Goal: Task Accomplishment & Management: Complete application form

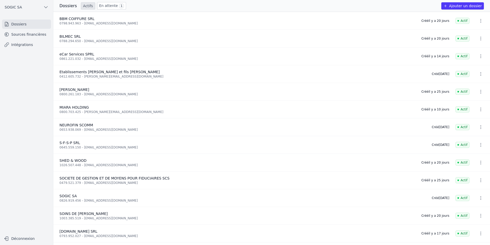
click at [462, 6] on button "Ajouter un dossier" at bounding box center [463, 5] width 43 height 7
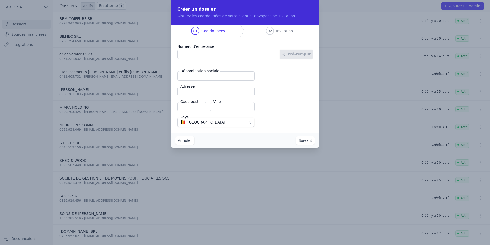
click at [183, 54] on input "Numéro d'entreprise" at bounding box center [228, 53] width 103 height 9
paste input "0771.414.670"
type input "0771.414.670"
click at [301, 56] on button "Pré-remplir" at bounding box center [296, 53] width 33 height 9
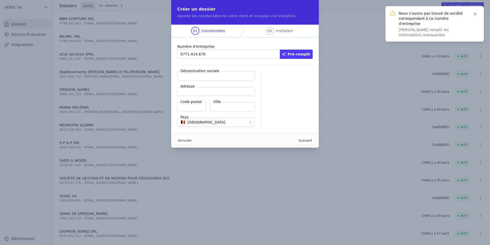
click at [203, 78] on input "Dénomination sociale" at bounding box center [215, 75] width 77 height 9
click at [194, 77] on input "Dénomination sociale" at bounding box center [215, 75] width 77 height 9
click at [195, 76] on input "Dénomination sociale" at bounding box center [215, 75] width 77 height 9
paste input "[PERSON_NAME]"
type input "[PERSON_NAME]"
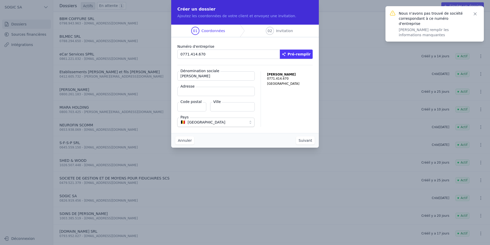
click at [188, 90] on input "Adresse" at bounding box center [215, 91] width 77 height 9
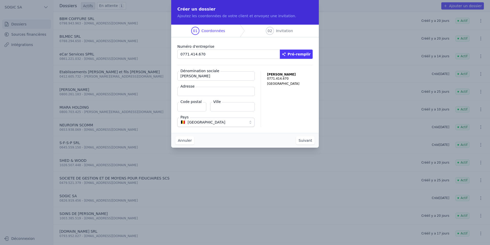
click at [203, 93] on input "Adresse" at bounding box center [215, 91] width 77 height 9
paste input "[STREET_ADDRESS]"
type input "[STREET_ADDRESS]"
type input "4780"
type input "Saint-Vith"
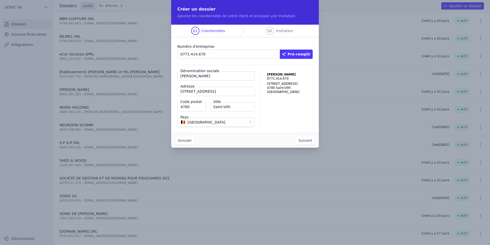
click at [288, 117] on div "[PERSON_NAME] 0771.414.670 [STREET_ADDRESS]" at bounding box center [290, 98] width 46 height 55
click at [305, 141] on button "Suivant" at bounding box center [305, 140] width 19 height 8
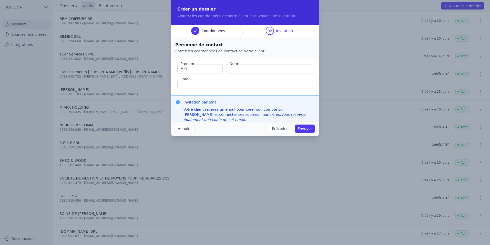
type input "Meissa"
type input "ZEROUAL"
click at [201, 83] on input "Email" at bounding box center [245, 84] width 136 height 9
click at [222, 85] on input "Email" at bounding box center [245, 84] width 136 height 9
paste input "[EMAIL_ADDRESS][DOMAIN_NAME]"
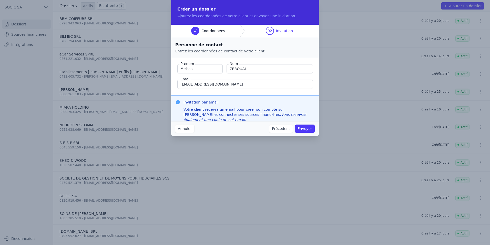
type input "[EMAIL_ADDRESS][DOMAIN_NAME]"
click at [301, 93] on fieldset "Prénom [GEOGRAPHIC_DATA] Nom ZEROUAL Email [EMAIL_ADDRESS][DOMAIN_NAME]" at bounding box center [245, 76] width 148 height 37
click at [307, 130] on button "Envoyer" at bounding box center [305, 128] width 20 height 8
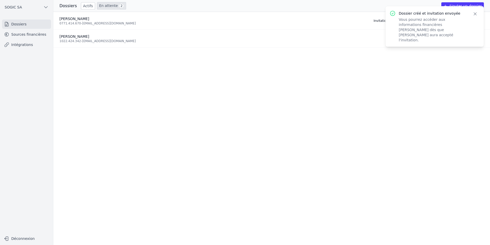
click at [13, 32] on link "Sources financières" at bounding box center [26, 34] width 49 height 9
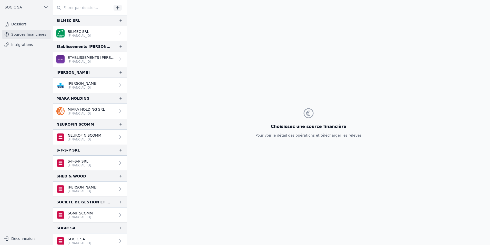
click at [24, 43] on link "Intégrations" at bounding box center [26, 44] width 49 height 9
